Goal: Find specific page/section: Find specific page/section

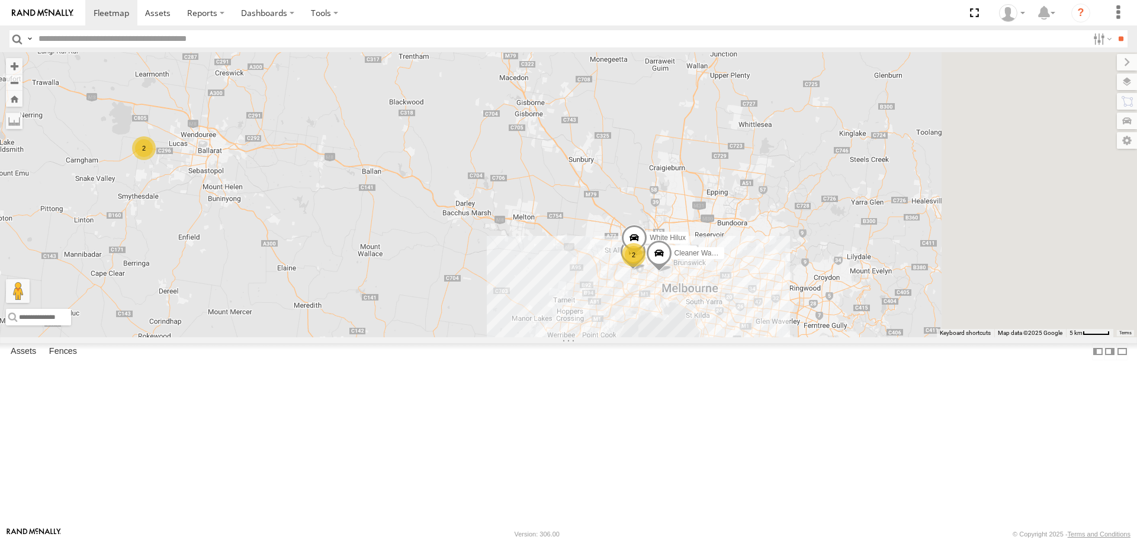
drag, startPoint x: 871, startPoint y: 231, endPoint x: 524, endPoint y: 214, distance: 348.1
click at [524, 214] on div "2 2 Nissan Navara Cleaner Wagon #1 White Hilux" at bounding box center [568, 194] width 1137 height 284
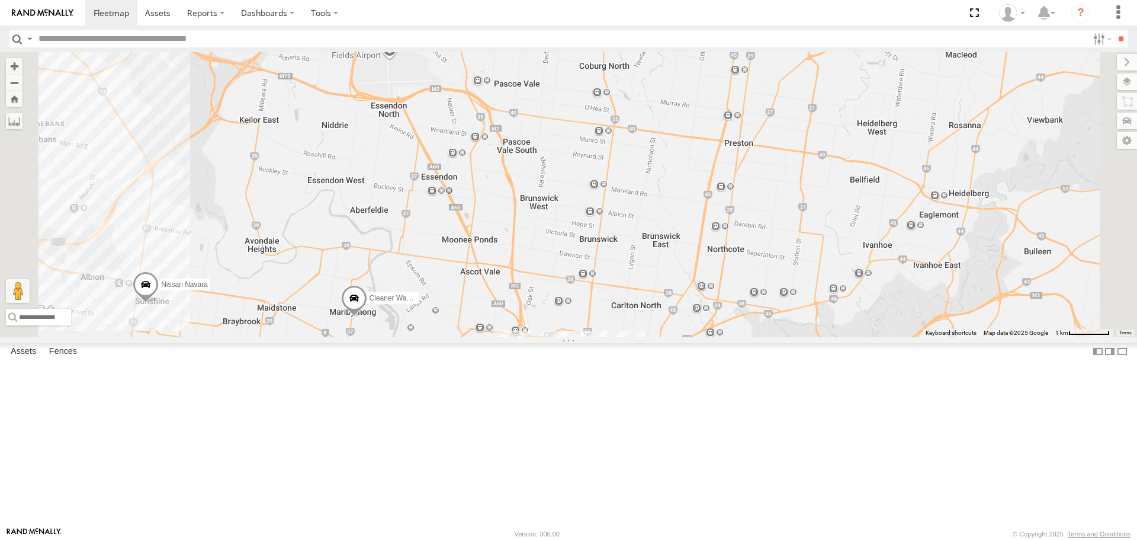
drag, startPoint x: 517, startPoint y: 158, endPoint x: 558, endPoint y: 360, distance: 205.5
click at [558, 336] on div "Nissan Navara Cleaner Wagon #1" at bounding box center [568, 194] width 1137 height 284
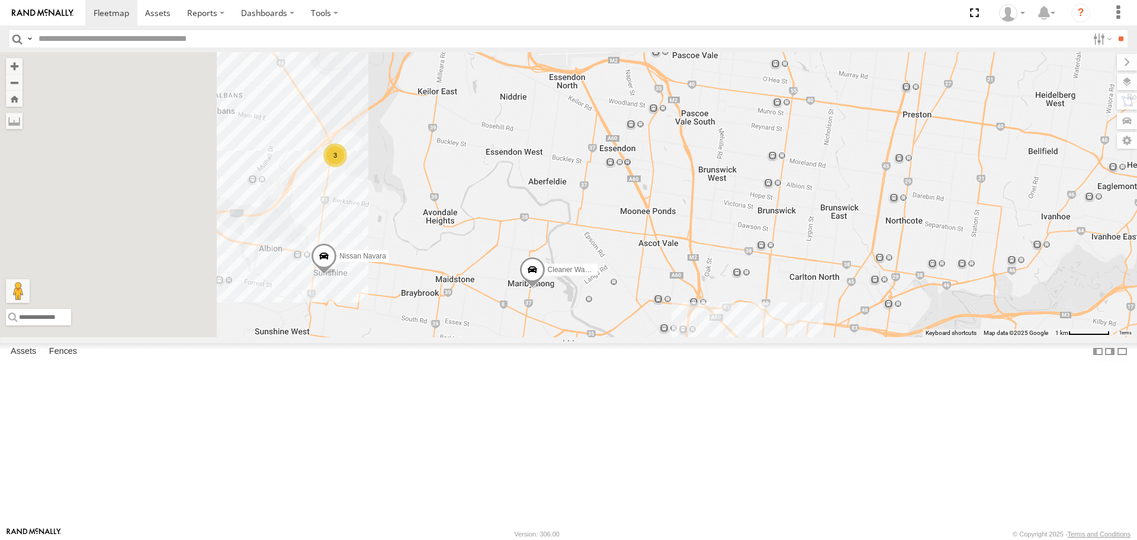
drag, startPoint x: 508, startPoint y: 328, endPoint x: 695, endPoint y: 296, distance: 189.3
click at [695, 296] on div "Nissan Navara Cleaner Wagon #1 3" at bounding box center [568, 194] width 1137 height 284
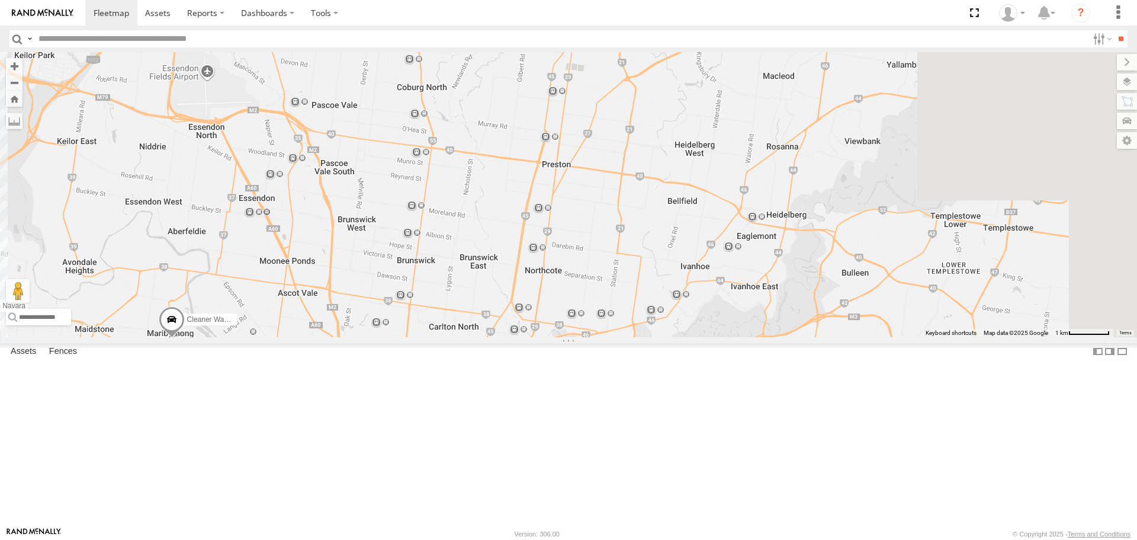
drag, startPoint x: 832, startPoint y: 305, endPoint x: 465, endPoint y: 358, distance: 371.0
click at [465, 336] on div "Nissan Navara Cleaner Wagon #1 3" at bounding box center [568, 194] width 1137 height 284
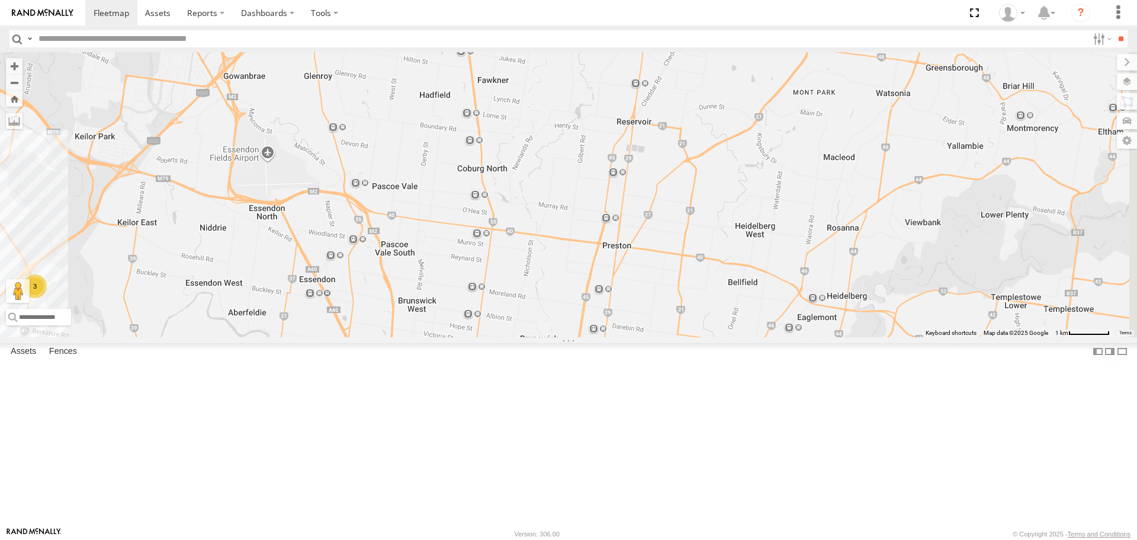
drag, startPoint x: 575, startPoint y: 302, endPoint x: 634, endPoint y: 380, distance: 98.4
click at [634, 336] on div "Nissan Navara Cleaner Wagon #1 3" at bounding box center [568, 194] width 1137 height 284
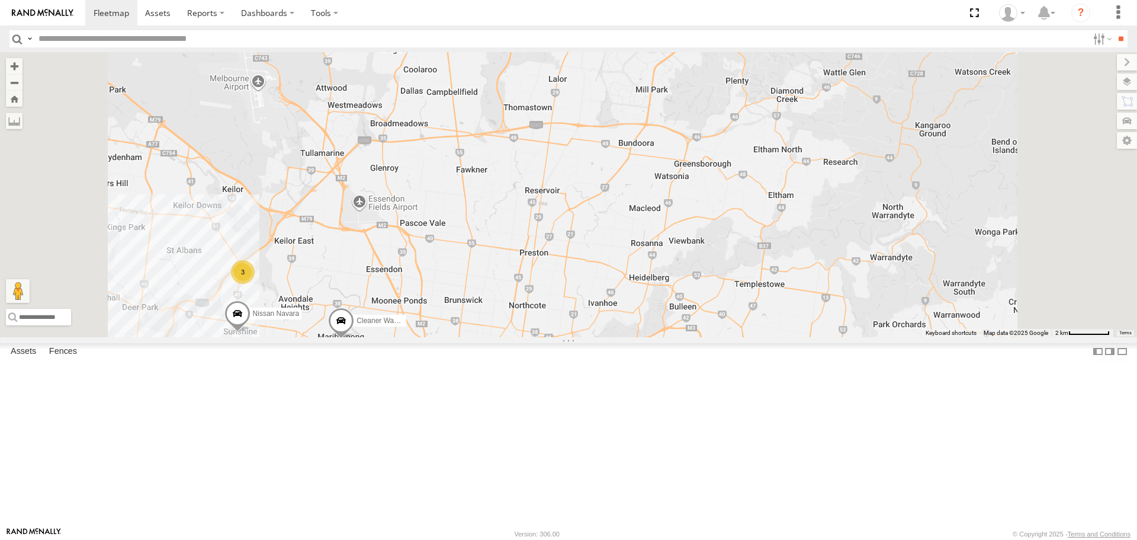
drag, startPoint x: 640, startPoint y: 407, endPoint x: 623, endPoint y: 387, distance: 26.5
click at [623, 336] on div "Nissan Navara Cleaner Wagon #1 3" at bounding box center [568, 194] width 1137 height 284
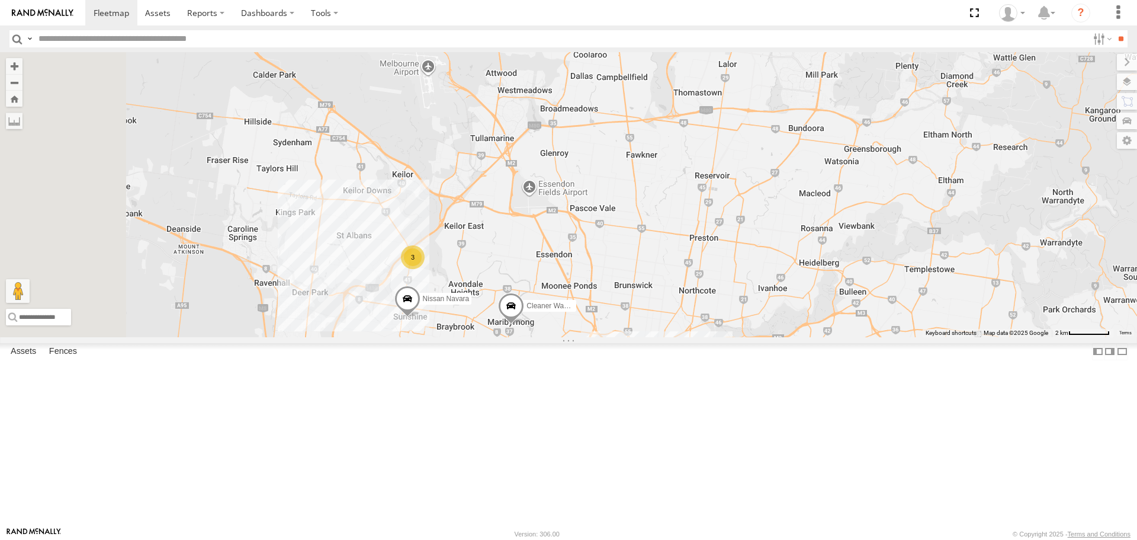
drag, startPoint x: 596, startPoint y: 197, endPoint x: 766, endPoint y: 184, distance: 170.5
click at [766, 184] on div "Nissan Navara Cleaner Wagon #1 3" at bounding box center [568, 194] width 1137 height 284
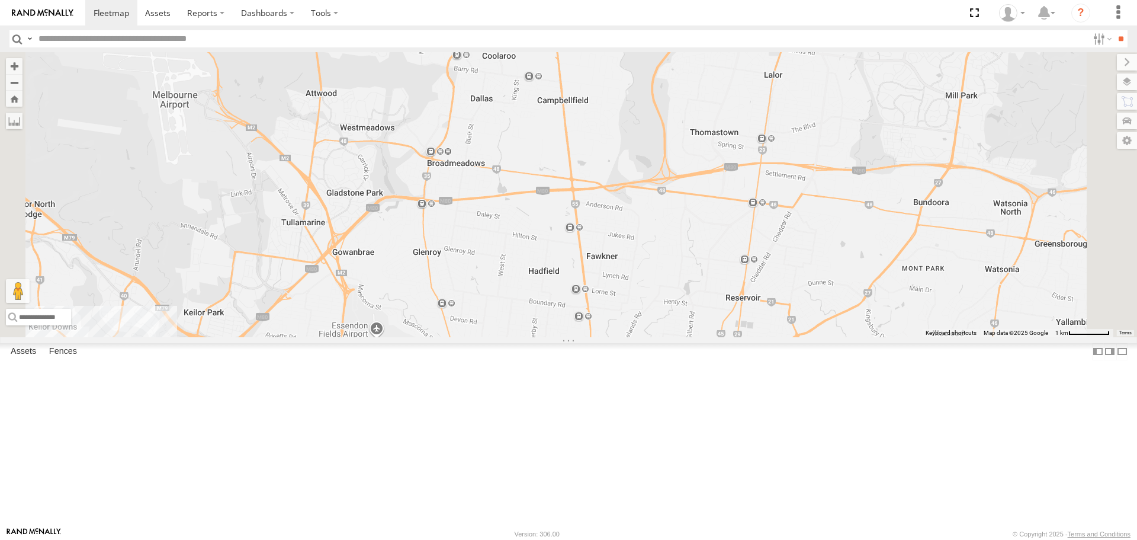
drag, startPoint x: 763, startPoint y: 185, endPoint x: 681, endPoint y: 286, distance: 130.1
click at [681, 286] on div "Nissan Navara Cleaner Wagon #1 3" at bounding box center [568, 194] width 1137 height 284
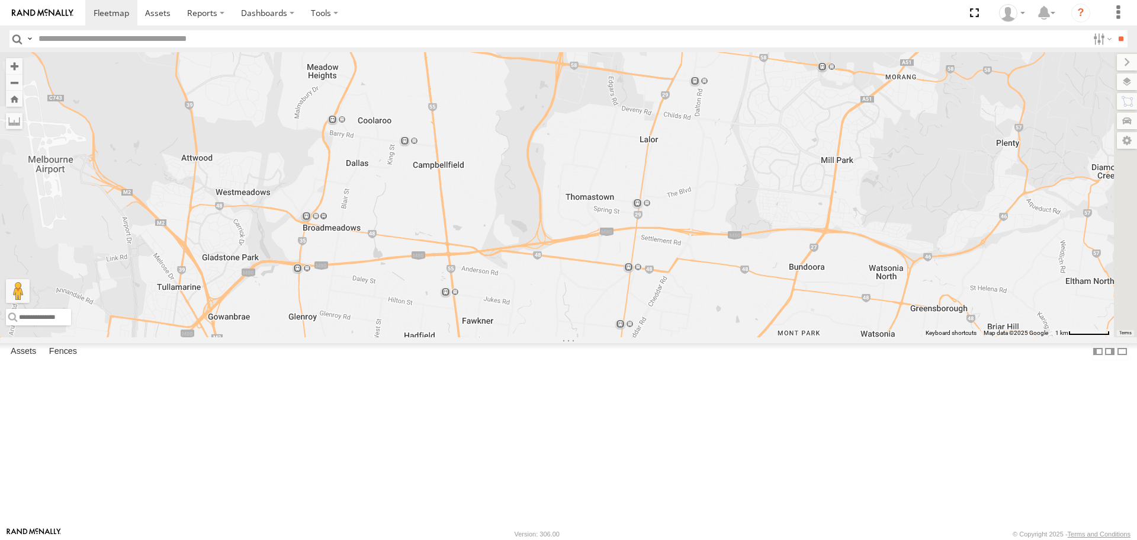
drag, startPoint x: 678, startPoint y: 285, endPoint x: 550, endPoint y: 351, distance: 144.1
click at [550, 336] on div "Nissan Navara Cleaner Wagon #1 3" at bounding box center [568, 194] width 1137 height 284
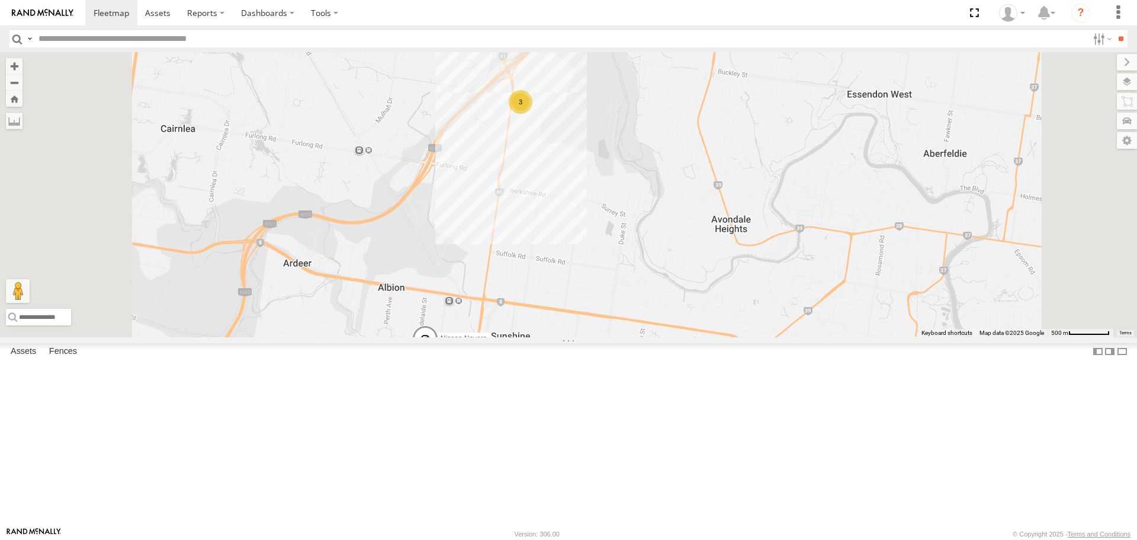
drag, startPoint x: 609, startPoint y: 238, endPoint x: 624, endPoint y: 330, distance: 93.0
click at [624, 330] on div "Cleaner Wagon #1 Nissan Navara 3" at bounding box center [568, 194] width 1137 height 284
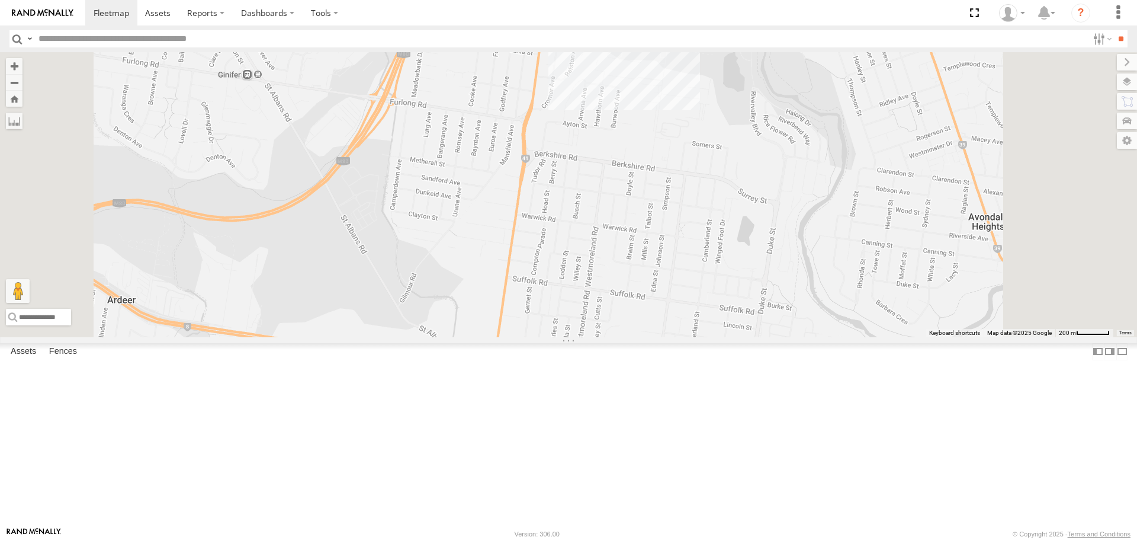
drag, startPoint x: 669, startPoint y: 252, endPoint x: 644, endPoint y: 414, distance: 164.2
click at [646, 336] on div "Cleaner Wagon #1 Nissan Navara 2 White Hilux" at bounding box center [568, 194] width 1137 height 284
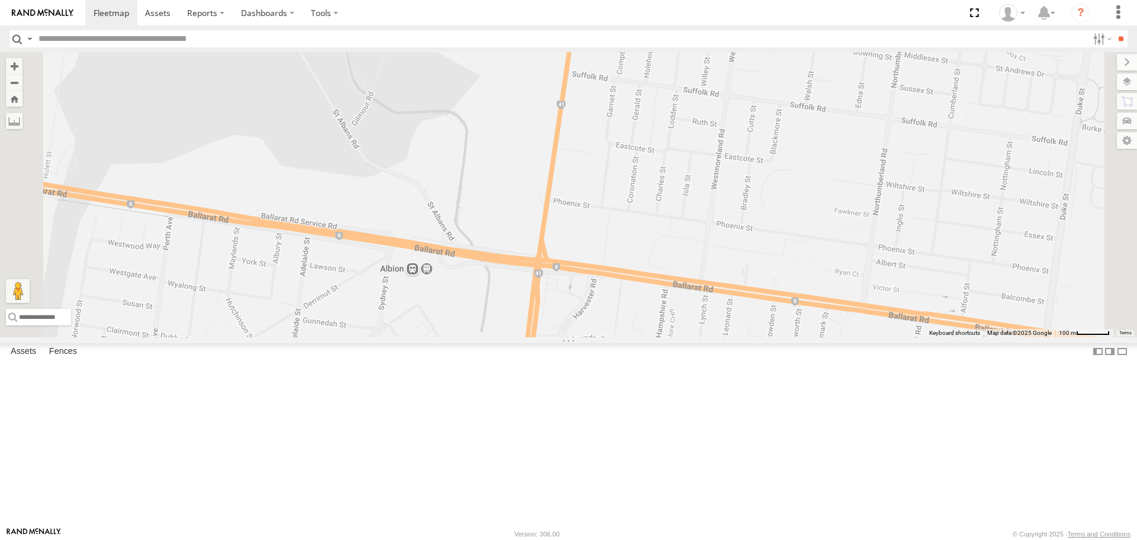
drag, startPoint x: 699, startPoint y: 438, endPoint x: 724, endPoint y: 284, distance: 156.0
click at [724, 284] on div "Cleaner Wagon #1 Nissan Navara" at bounding box center [568, 194] width 1137 height 284
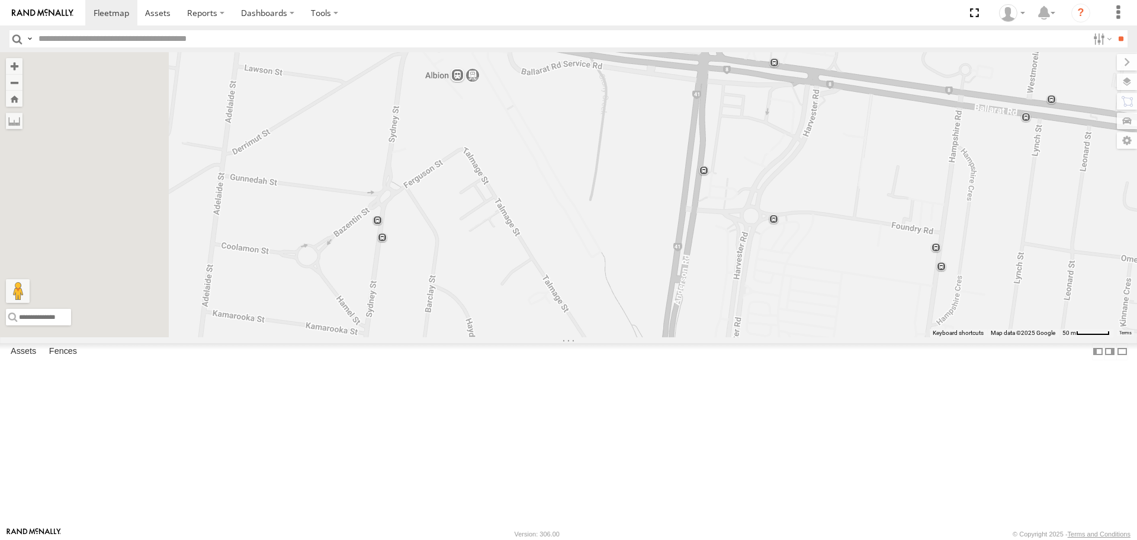
drag, startPoint x: 596, startPoint y: 425, endPoint x: 792, endPoint y: 233, distance: 274.3
click at [790, 235] on div "Cleaner Wagon #1 Nissan Navara" at bounding box center [568, 194] width 1137 height 284
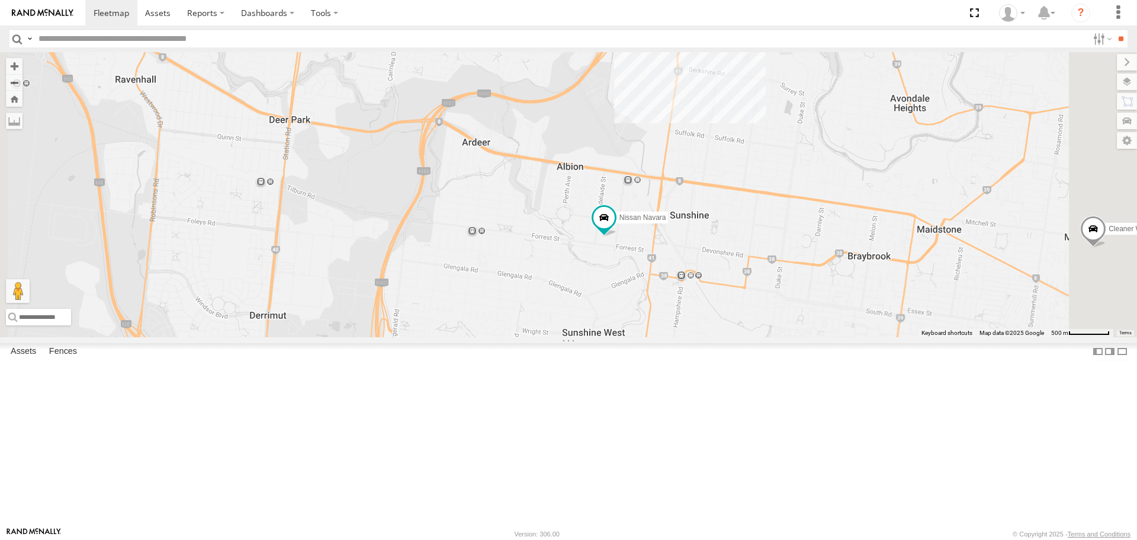
drag, startPoint x: 818, startPoint y: 191, endPoint x: 598, endPoint y: 391, distance: 298.1
click at [598, 336] on div "Cleaner Wagon #1 Nissan Navara" at bounding box center [568, 194] width 1137 height 284
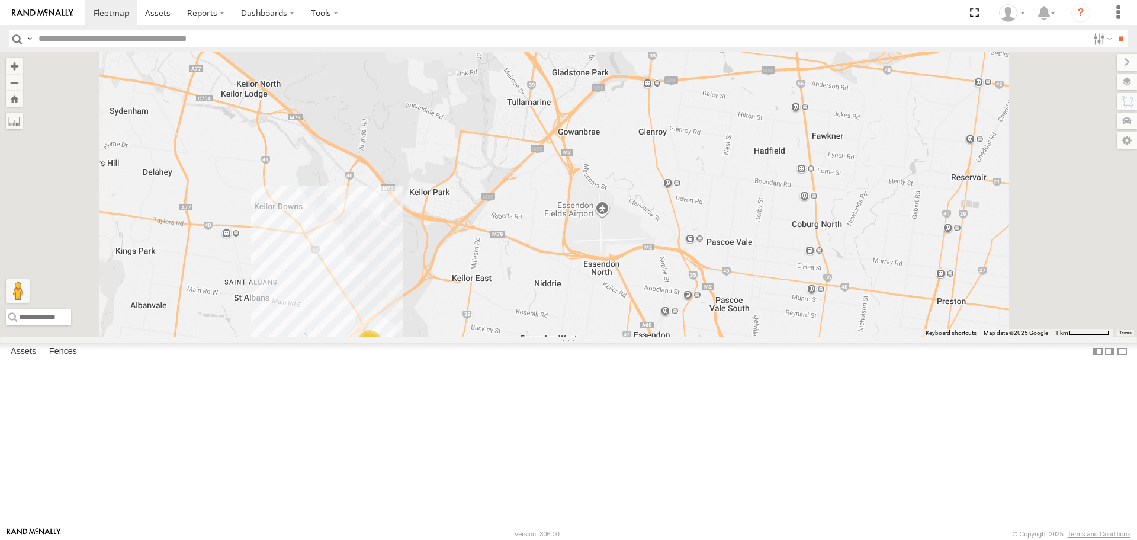
drag, startPoint x: 652, startPoint y: 283, endPoint x: 625, endPoint y: 418, distance: 138.3
click at [625, 336] on div "Cleaner Wagon #1 Nissan Navara 3" at bounding box center [568, 194] width 1137 height 284
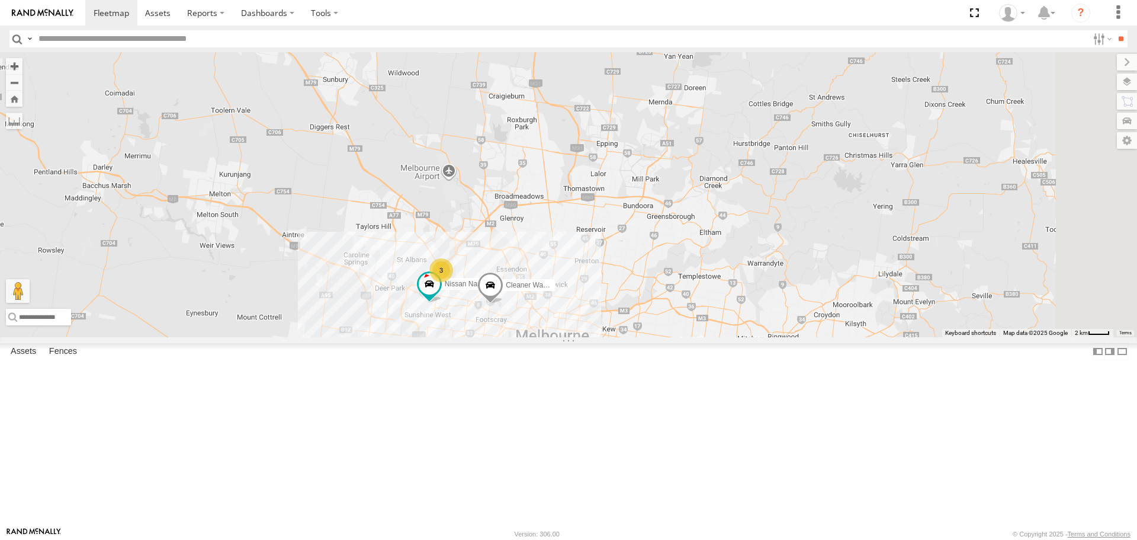
drag, startPoint x: 778, startPoint y: 436, endPoint x: 737, endPoint y: 332, distance: 111.6
click at [737, 332] on div "Cleaner Wagon #1 Nissan Navara 3" at bounding box center [568, 194] width 1137 height 284
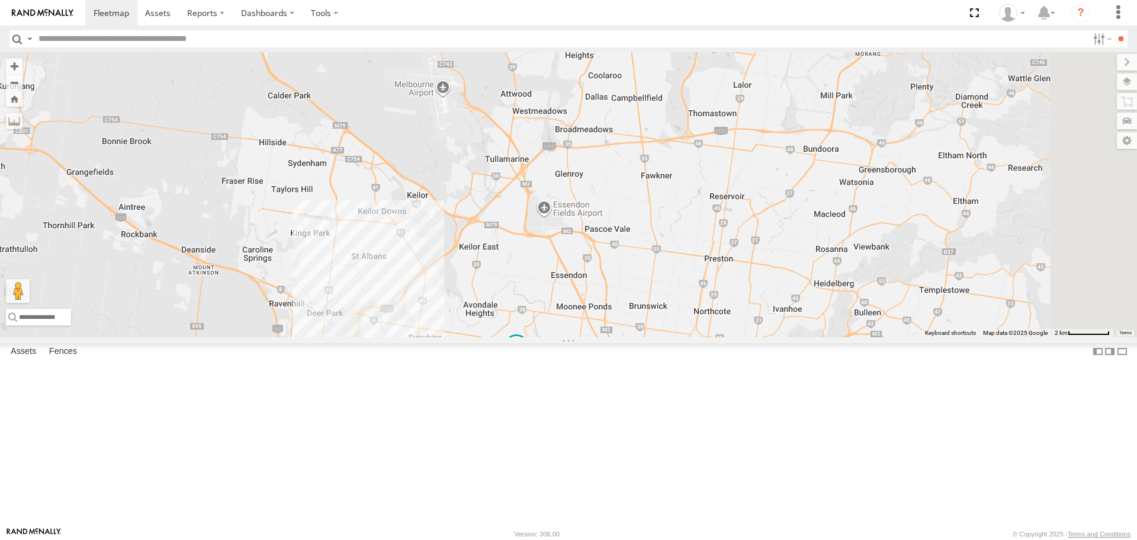
drag, startPoint x: 994, startPoint y: 372, endPoint x: 688, endPoint y: 233, distance: 336.7
click at [688, 233] on div "Cleaner Wagon #1" at bounding box center [568, 194] width 1137 height 284
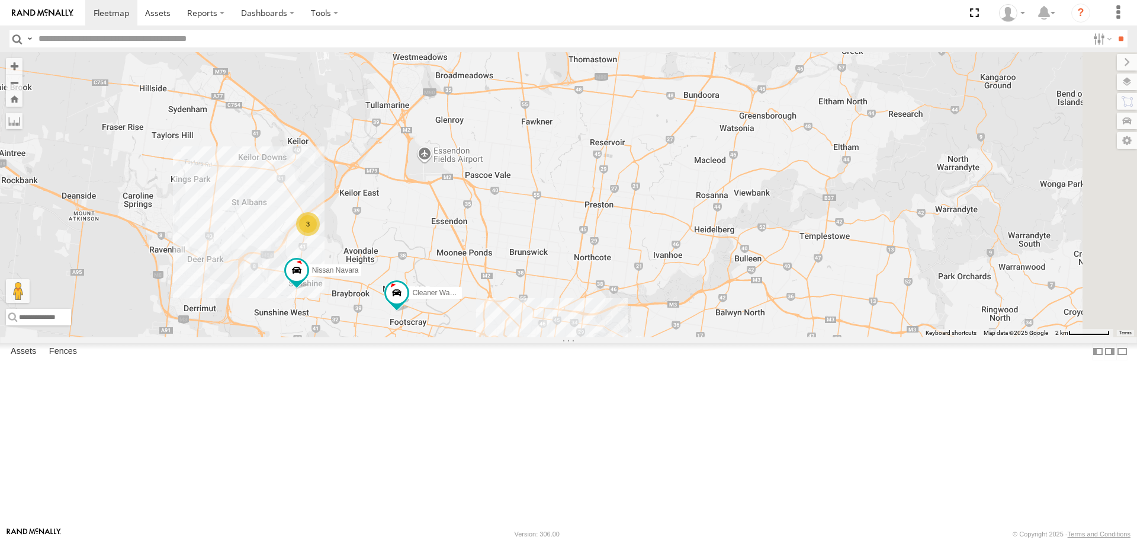
drag, startPoint x: 905, startPoint y: 278, endPoint x: 803, endPoint y: 232, distance: 112.4
click at [803, 232] on div "Cleaner Wagon #1 3 Nissan Navara" at bounding box center [568, 194] width 1137 height 284
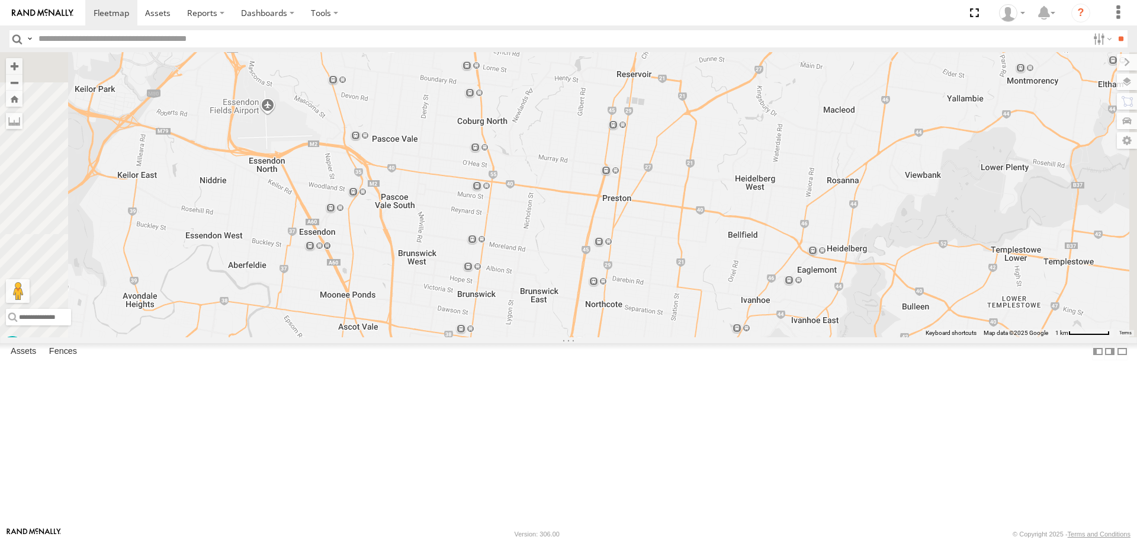
drag, startPoint x: 585, startPoint y: 222, endPoint x: 652, endPoint y: 228, distance: 67.2
click at [652, 228] on div "Cleaner Wagon #1 Nissan Navara" at bounding box center [568, 194] width 1137 height 284
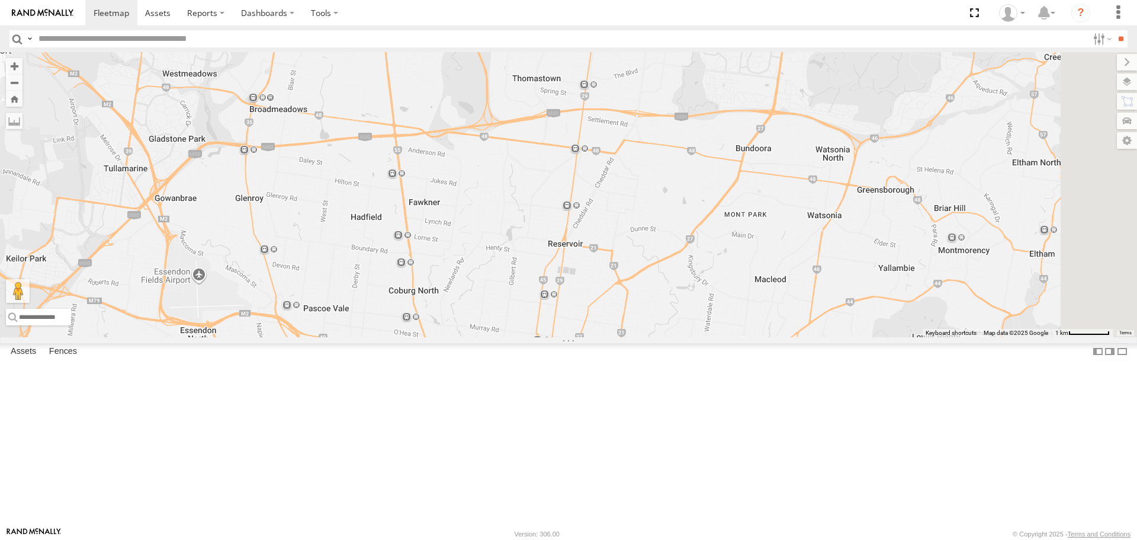
drag, startPoint x: 692, startPoint y: 236, endPoint x: 623, endPoint y: 407, distance: 184.1
click at [623, 336] on div "Cleaner Wagon #1 Nissan Navara" at bounding box center [568, 194] width 1137 height 284
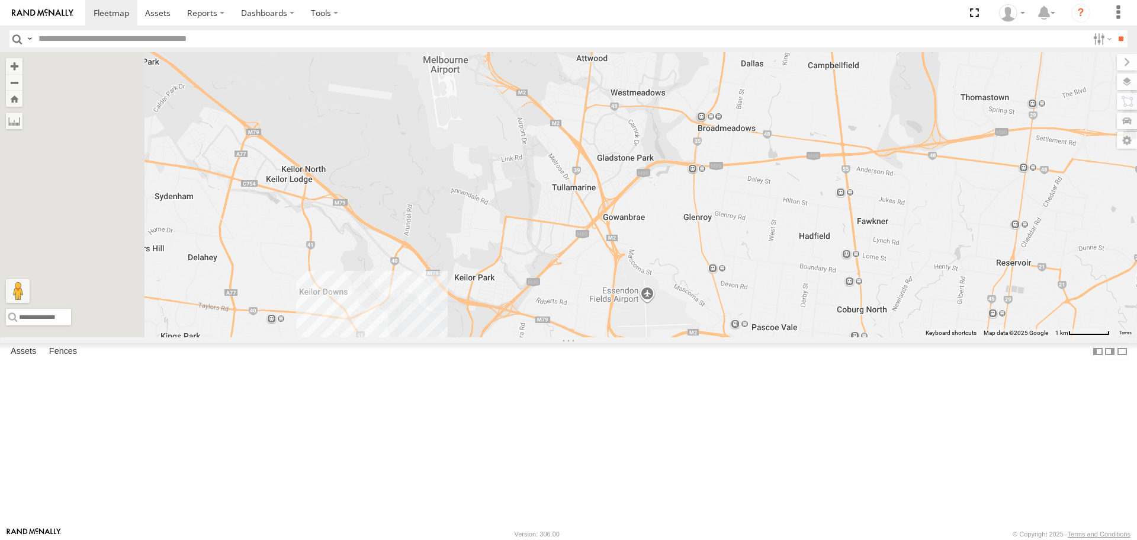
drag, startPoint x: 572, startPoint y: 264, endPoint x: 986, endPoint y: 272, distance: 414.1
click at [986, 272] on div "Cleaner Wagon #1 Nissan Navara" at bounding box center [568, 194] width 1137 height 284
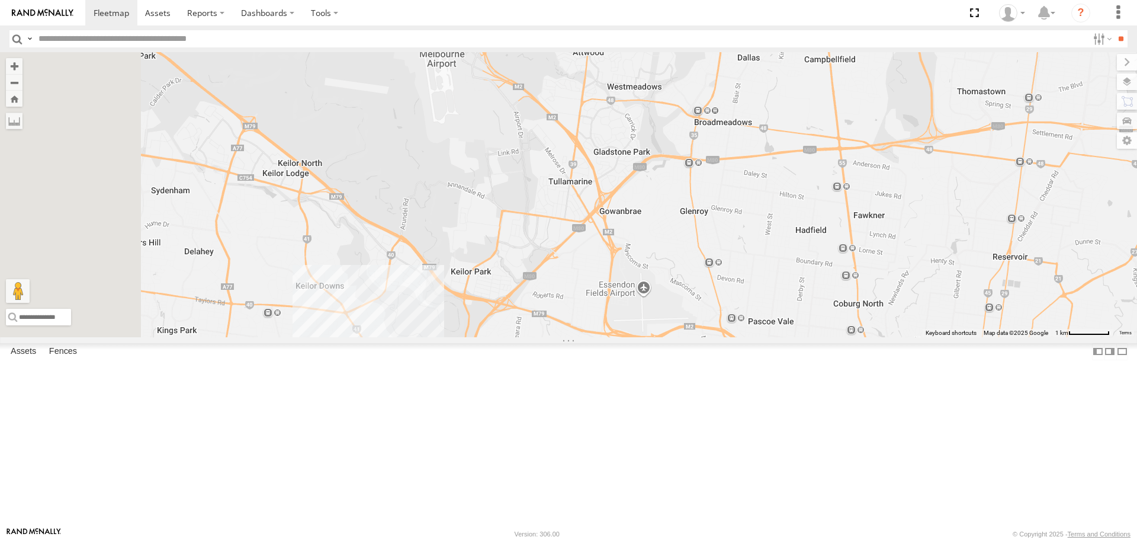
drag, startPoint x: 1037, startPoint y: 349, endPoint x: 1004, endPoint y: 289, distance: 68.4
click at [1004, 289] on div "Cleaner Wagon #1 Nissan Navara 3" at bounding box center [568, 194] width 1137 height 284
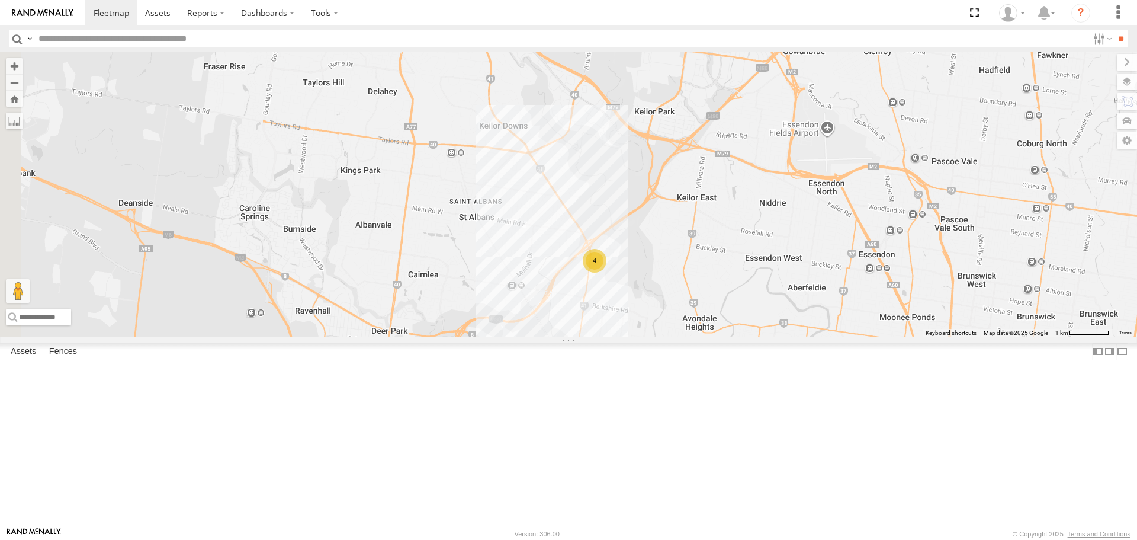
drag, startPoint x: 534, startPoint y: 362, endPoint x: 749, endPoint y: 255, distance: 239.7
click at [749, 255] on div "Cleaner Wagon #1 4" at bounding box center [568, 194] width 1137 height 284
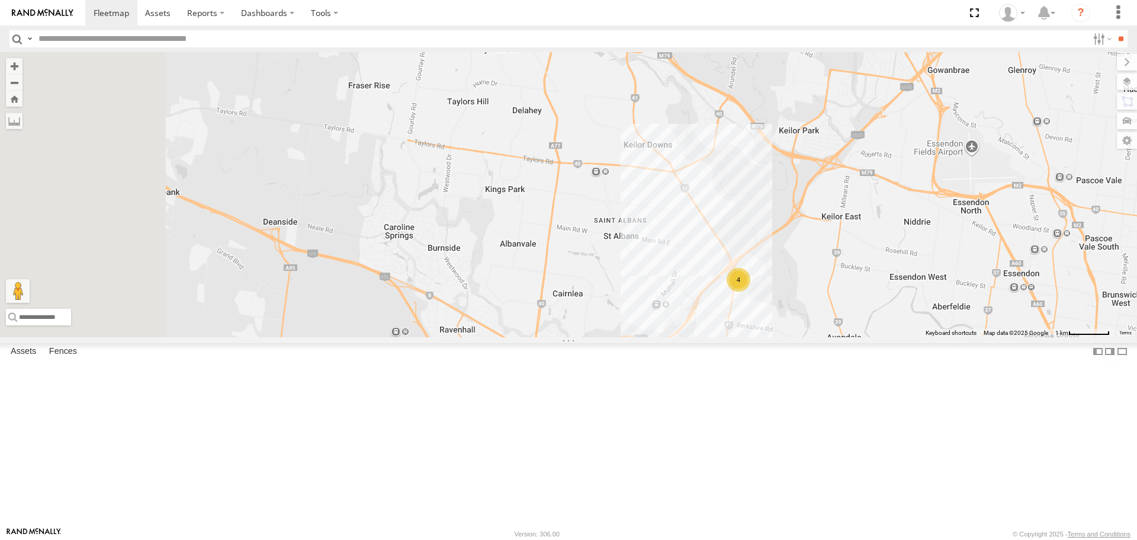
drag, startPoint x: 537, startPoint y: 246, endPoint x: 694, endPoint y: 267, distance: 158.3
click at [694, 267] on div "Cleaner Wagon #1 4" at bounding box center [568, 194] width 1137 height 284
